Goal: Find specific page/section

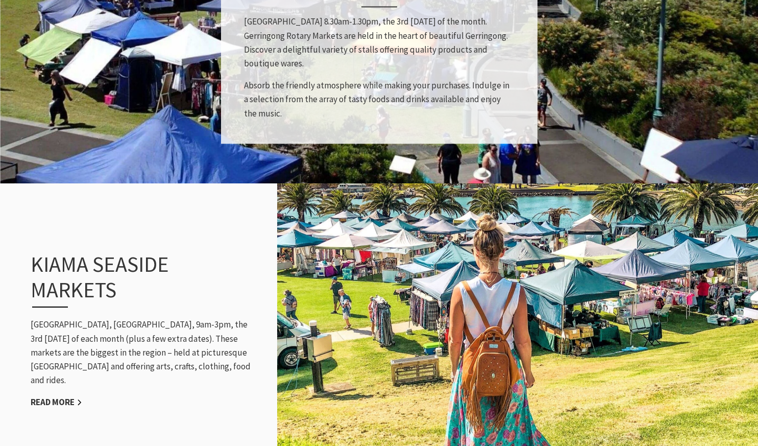
scroll to position [851, 0]
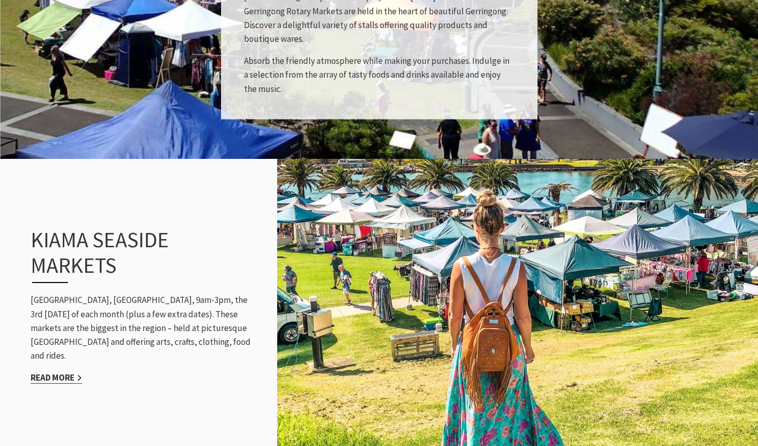
click at [72, 372] on link "Read More" at bounding box center [57, 378] width 52 height 12
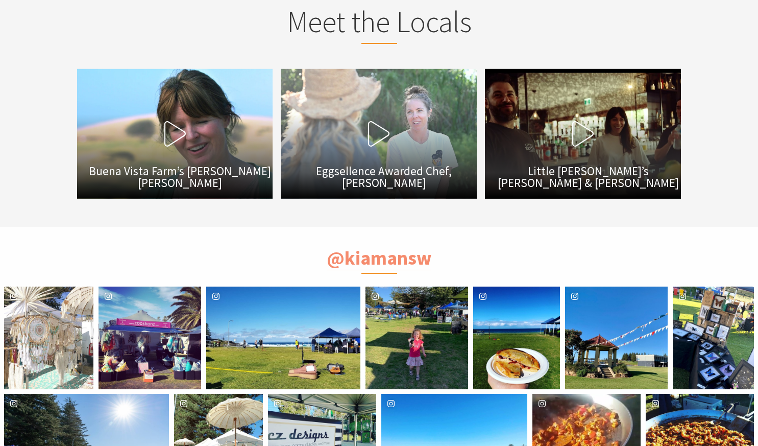
scroll to position [1628, 0]
